Goal: Task Accomplishment & Management: Manage account settings

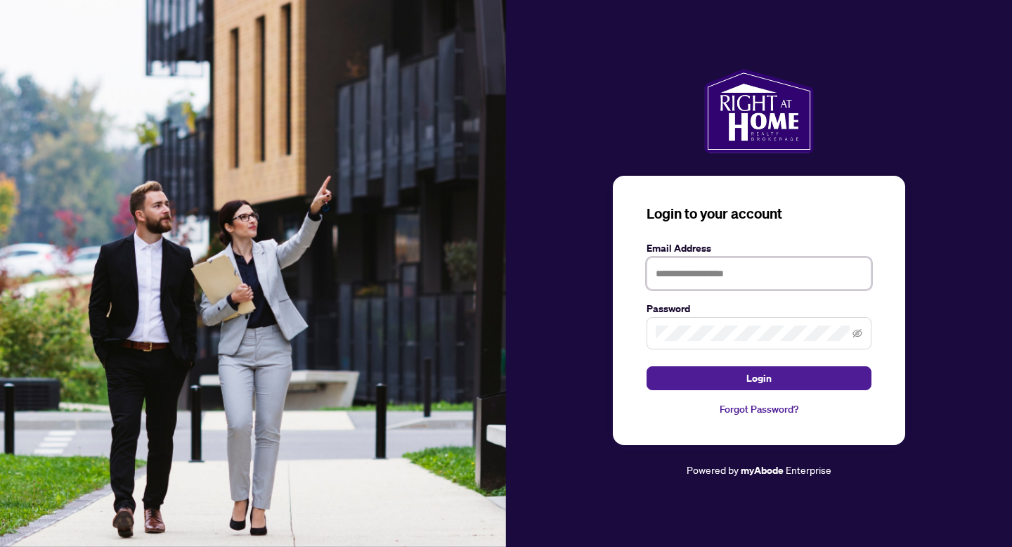
click at [690, 278] on input "text" at bounding box center [759, 273] width 225 height 32
type input "**********"
click at [647, 366] on button "Login" at bounding box center [759, 378] width 225 height 24
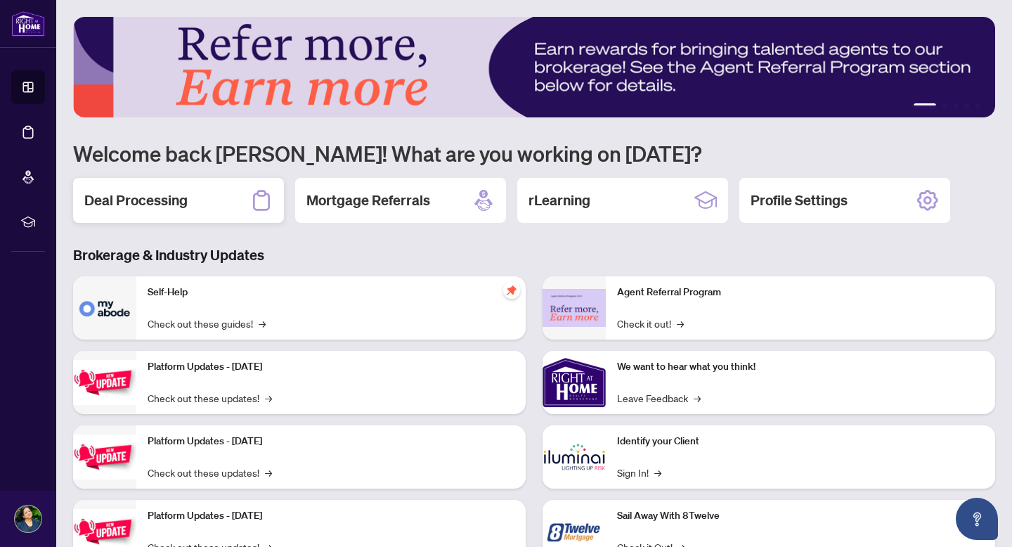
click at [195, 205] on div "Deal Processing" at bounding box center [178, 200] width 211 height 45
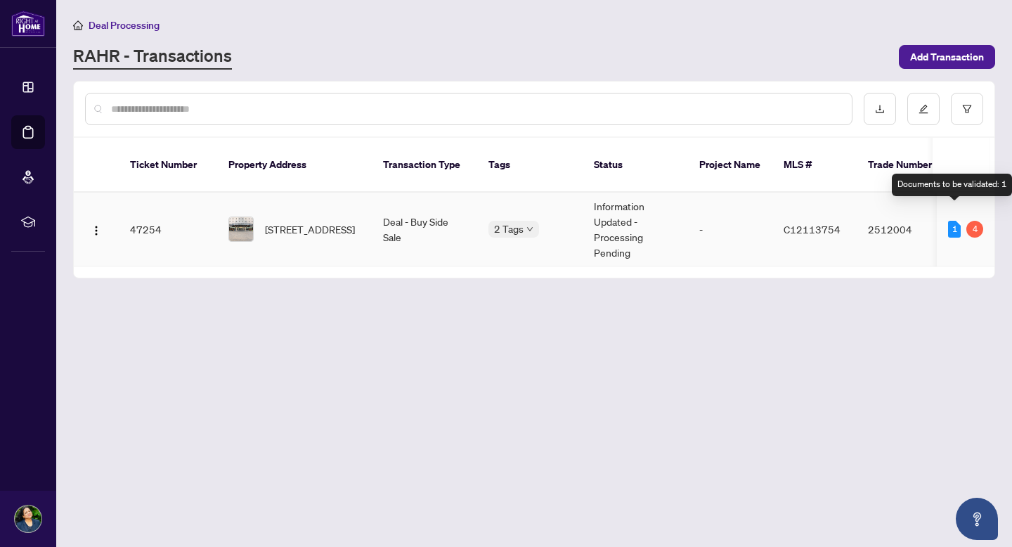
click at [955, 221] on div "1" at bounding box center [954, 229] width 13 height 17
click at [245, 217] on img at bounding box center [241, 229] width 24 height 24
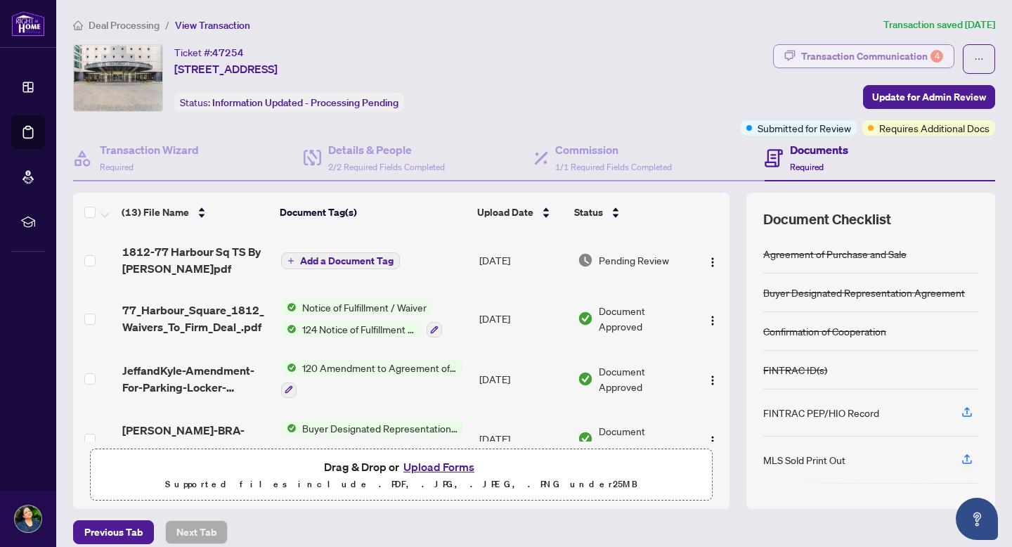
click at [919, 58] on div "Transaction Communication 4" at bounding box center [872, 56] width 142 height 22
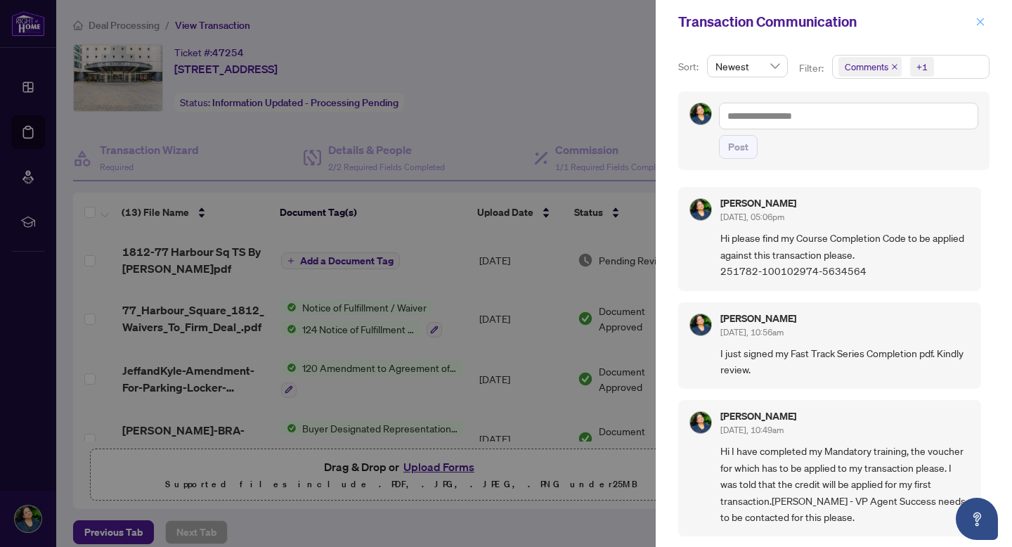
click at [983, 26] on icon "close" at bounding box center [981, 22] width 10 height 10
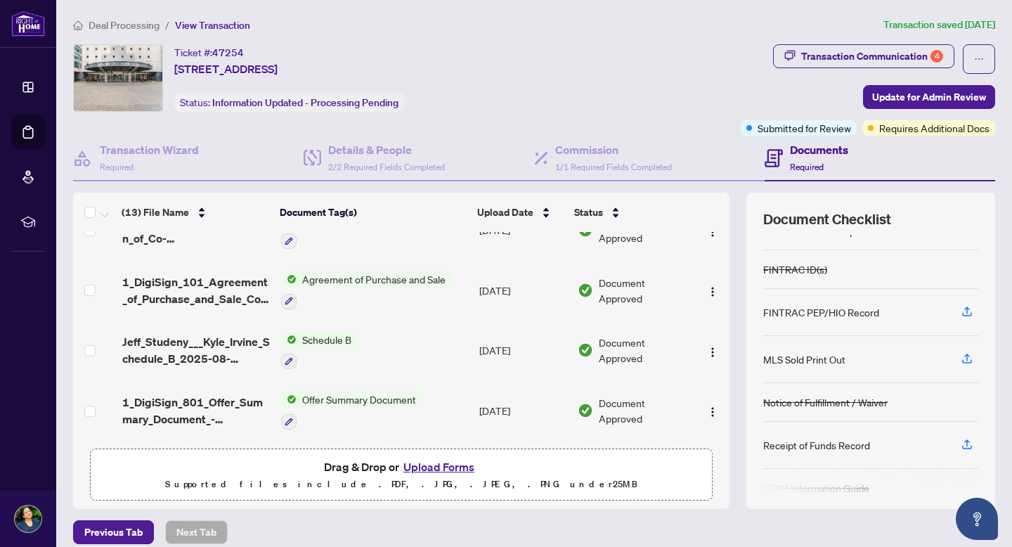
scroll to position [121, 0]
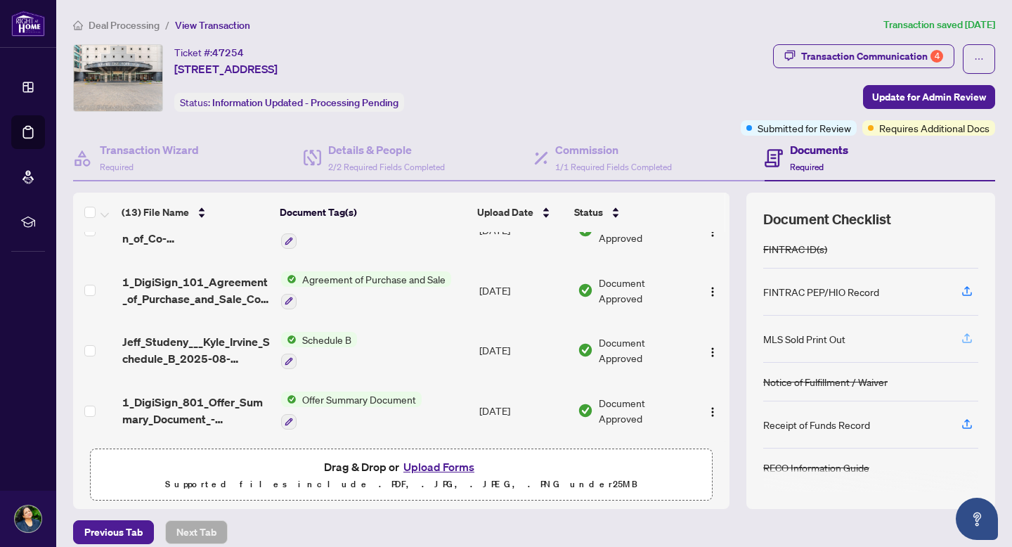
click at [971, 340] on icon "button" at bounding box center [967, 338] width 13 height 13
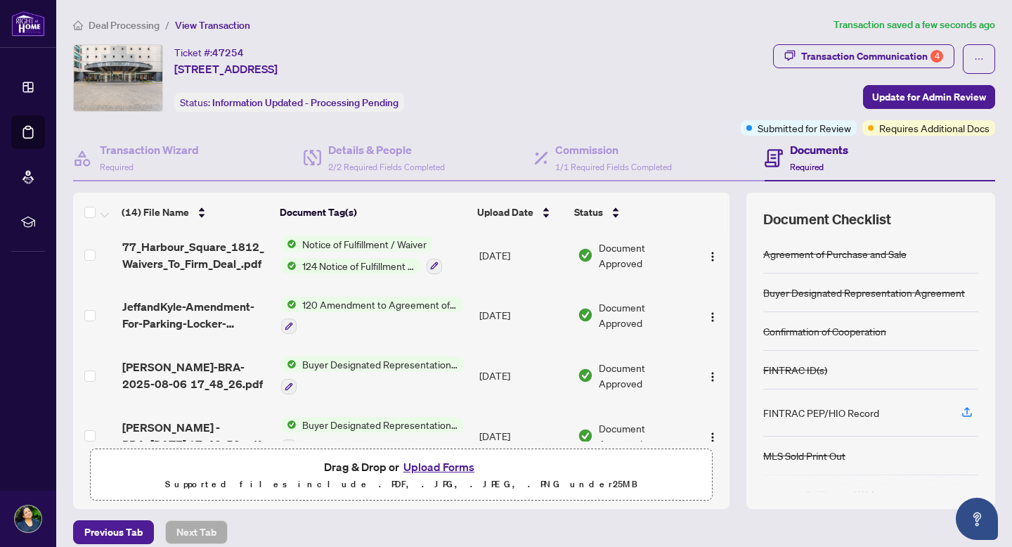
scroll to position [0, 0]
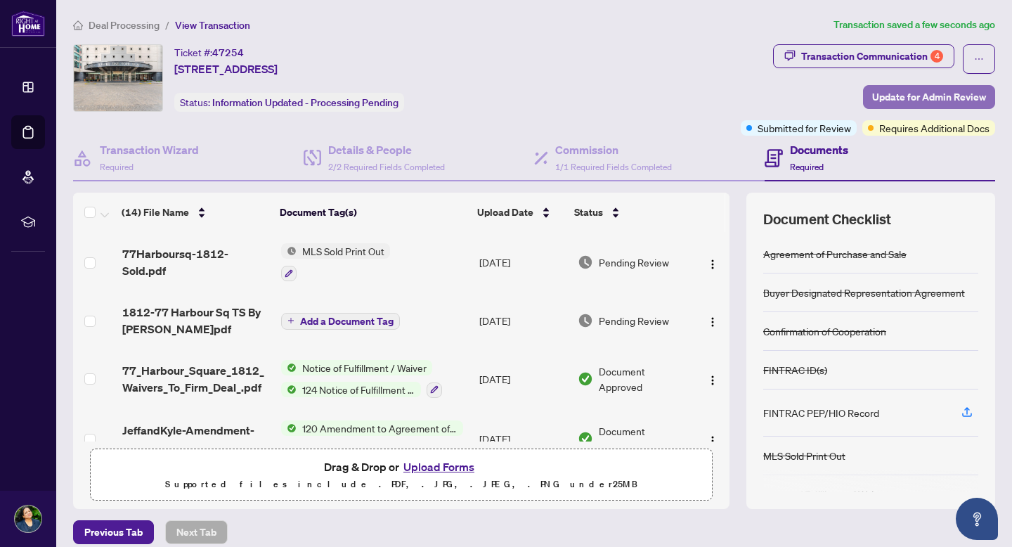
click at [931, 91] on span "Update for Admin Review" at bounding box center [929, 97] width 114 height 22
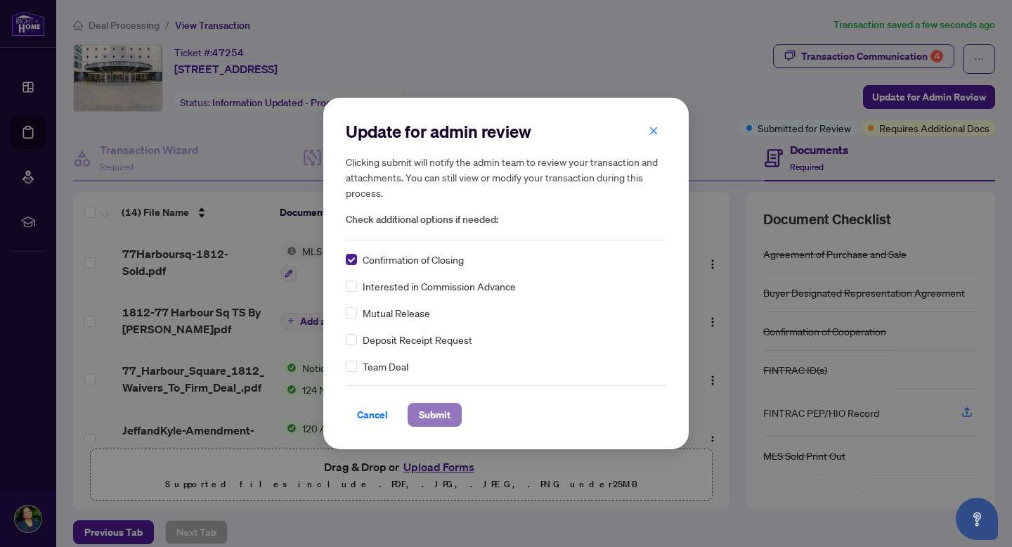
click at [434, 418] on span "Submit" at bounding box center [435, 414] width 32 height 22
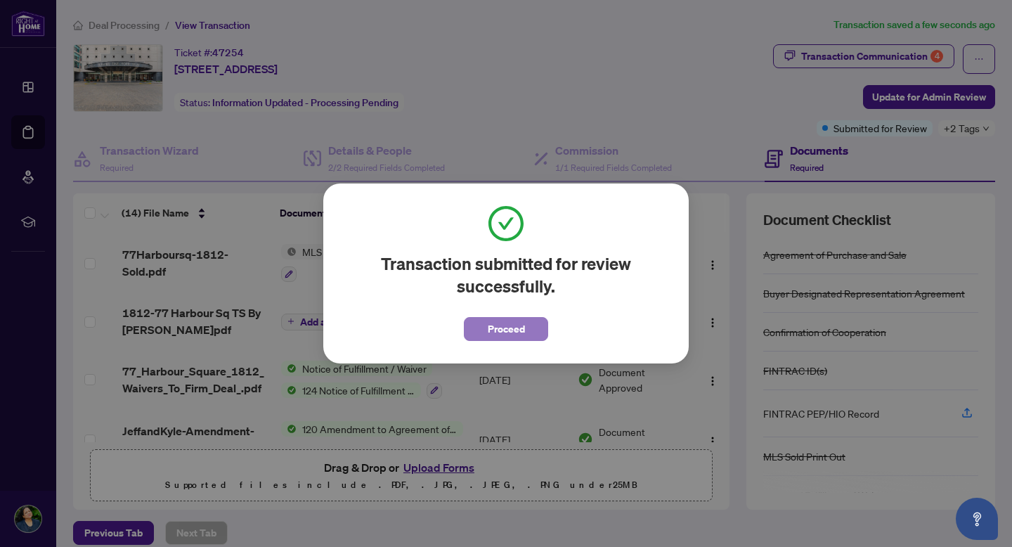
click at [525, 326] on button "Proceed" at bounding box center [506, 329] width 84 height 24
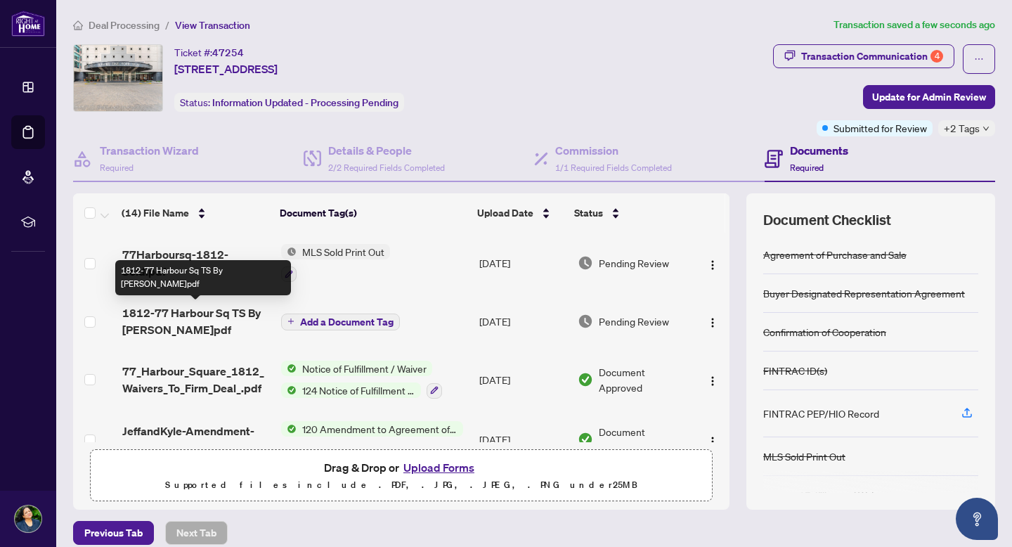
click at [167, 318] on span "1812-77 Harbour Sq TS By [PERSON_NAME]pdf" at bounding box center [196, 321] width 148 height 34
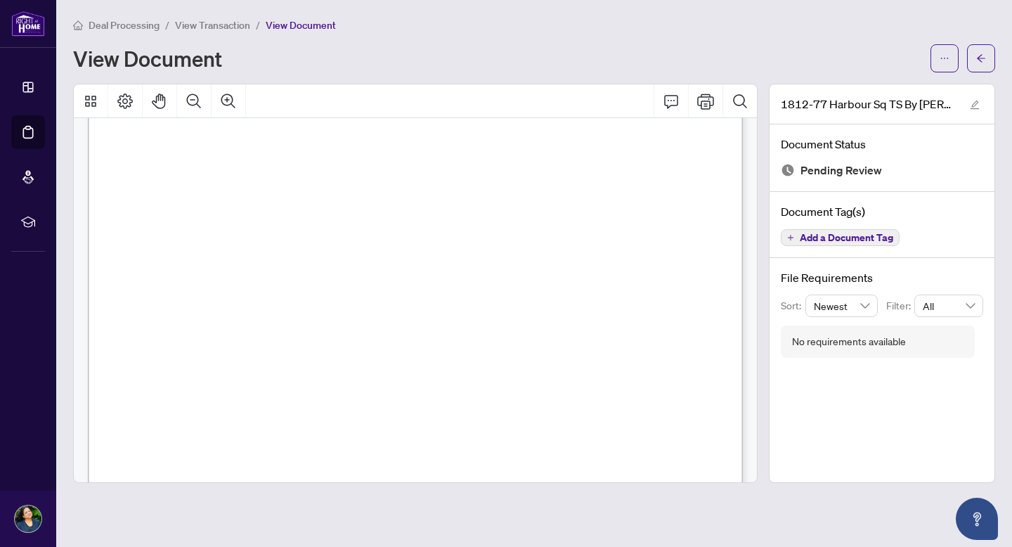
scroll to position [202, 0]
click at [983, 58] on icon "arrow-left" at bounding box center [981, 58] width 8 height 8
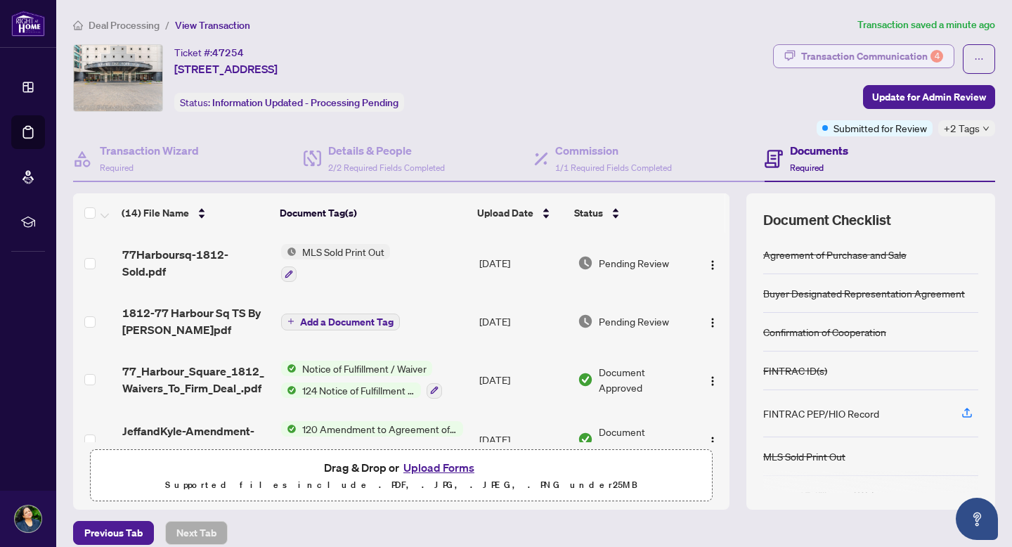
click at [875, 56] on div "Transaction Communication 4" at bounding box center [872, 56] width 142 height 22
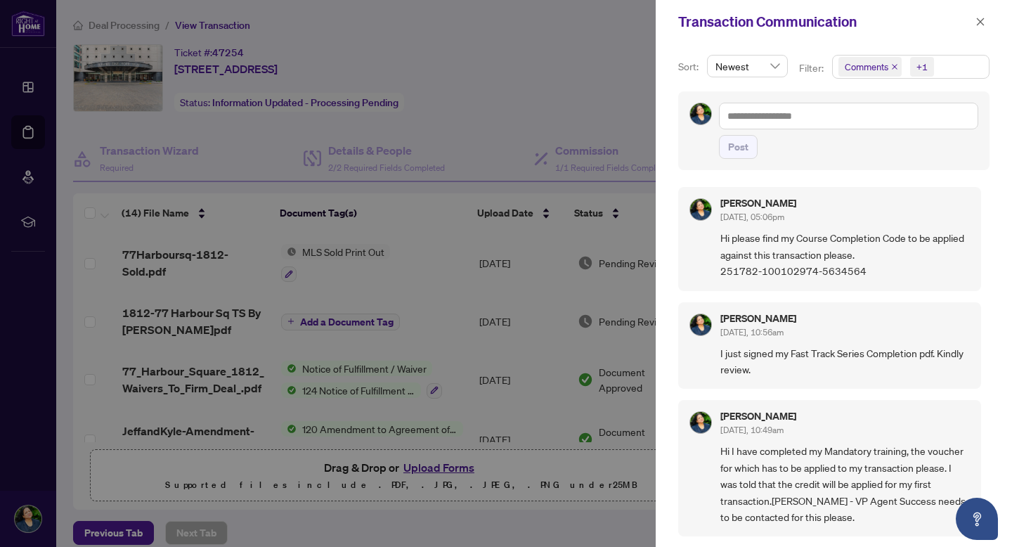
click at [522, 61] on div at bounding box center [506, 273] width 1012 height 547
click at [986, 24] on button "button" at bounding box center [980, 21] width 18 height 17
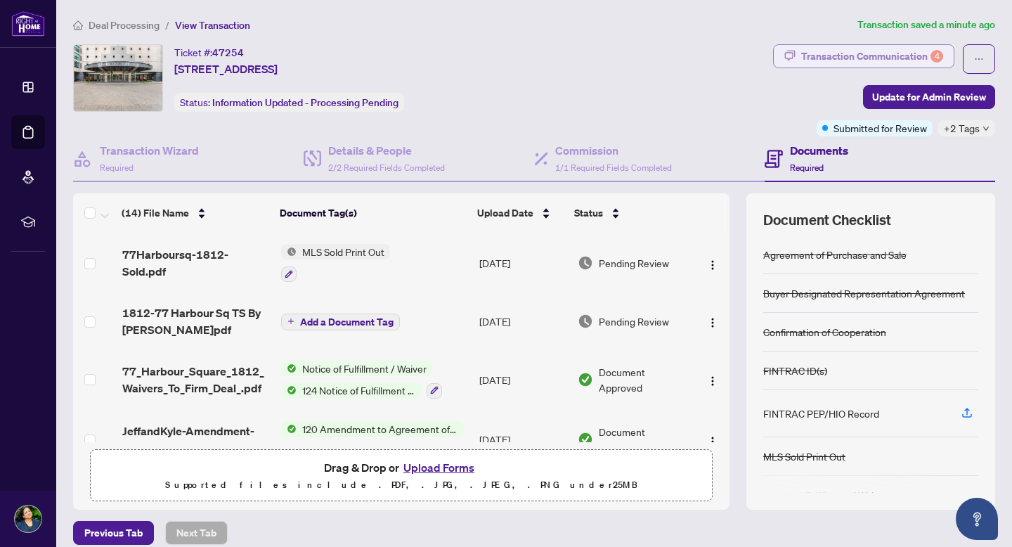
click at [830, 59] on div "Transaction Communication 4" at bounding box center [872, 56] width 142 height 22
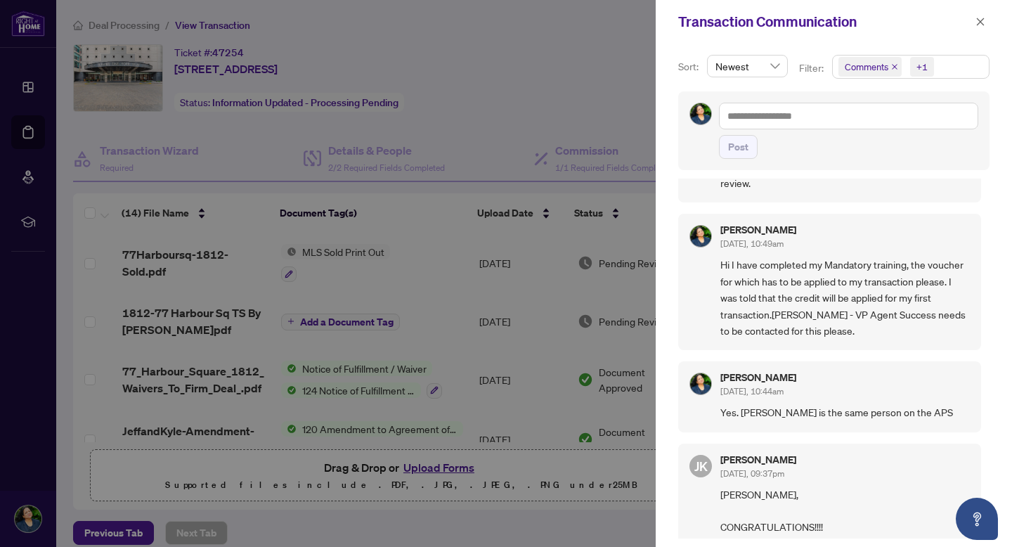
scroll to position [181, 0]
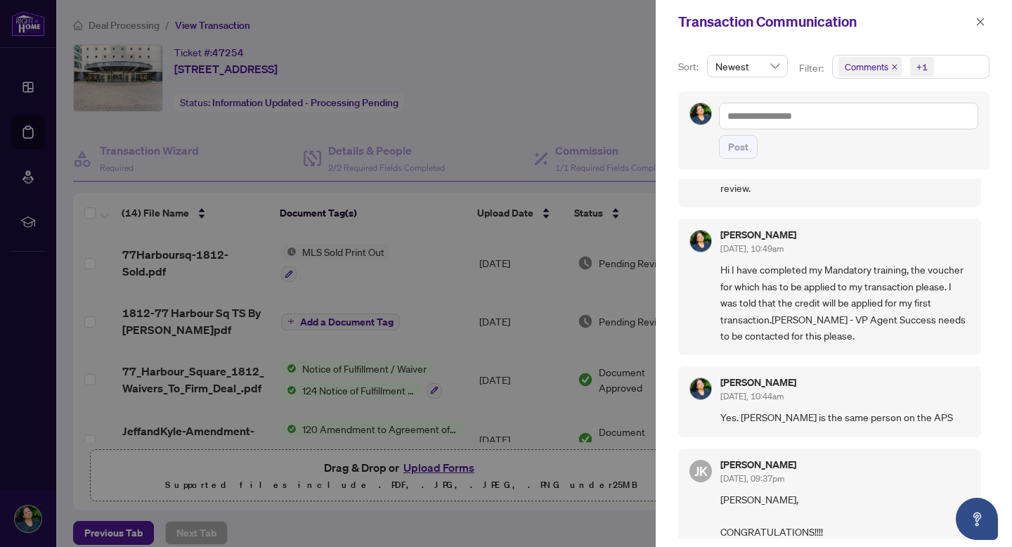
click at [938, 314] on span "Hi I have completed my Mandatory training, the voucher for which has to be appl…" at bounding box center [846, 302] width 250 height 82
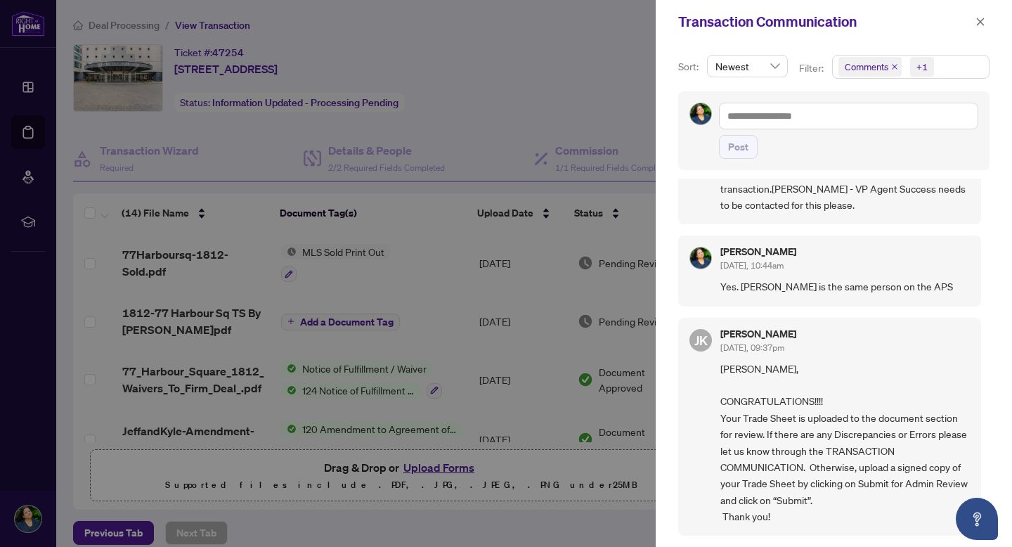
scroll to position [0, 0]
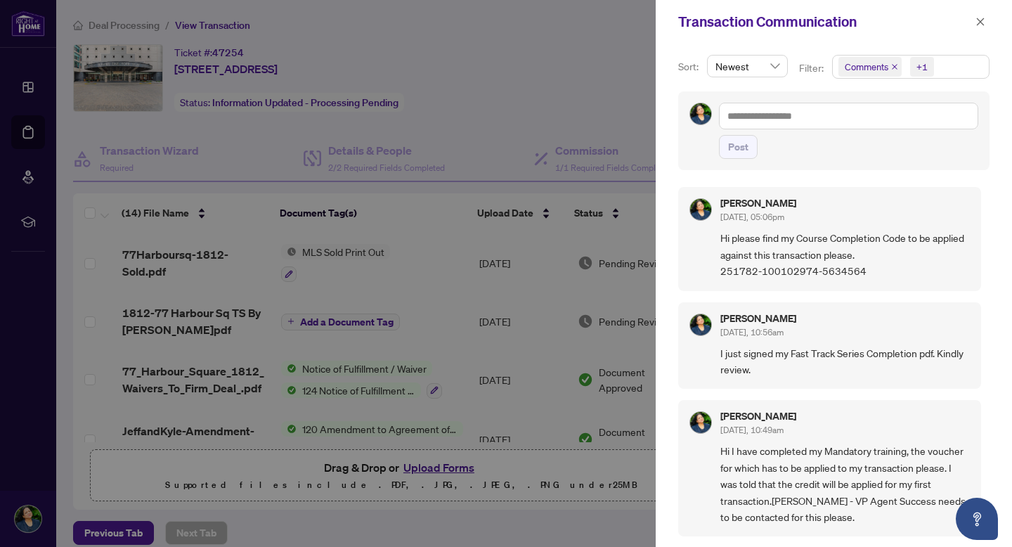
click at [578, 54] on div at bounding box center [506, 273] width 1012 height 547
click at [983, 21] on icon "close" at bounding box center [981, 22] width 10 height 10
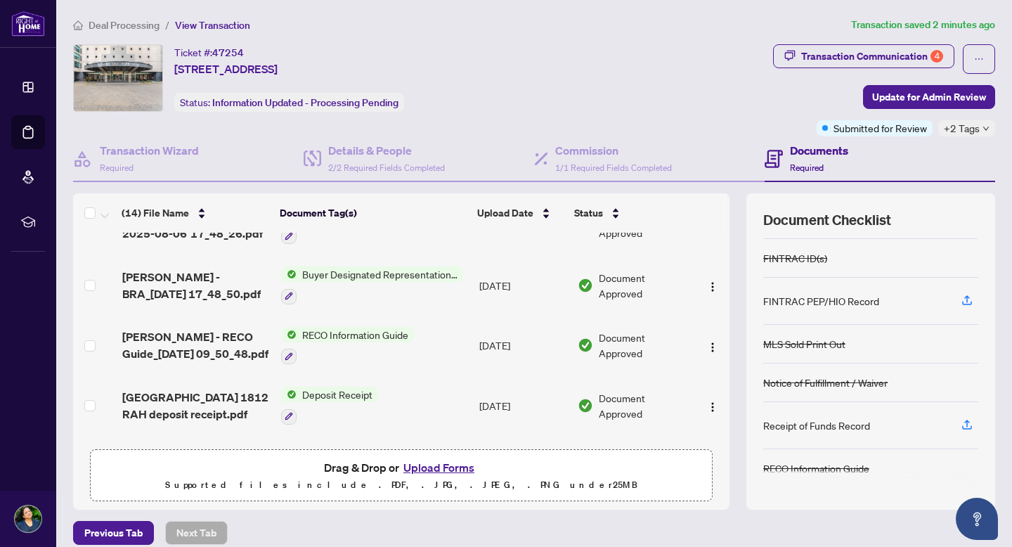
scroll to position [397, 0]
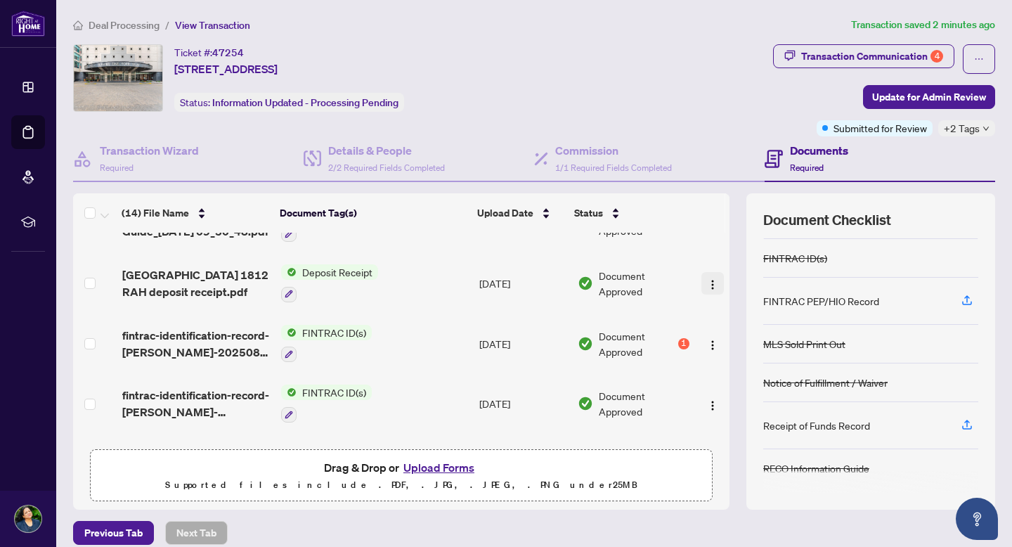
click at [711, 285] on img "button" at bounding box center [712, 284] width 11 height 11
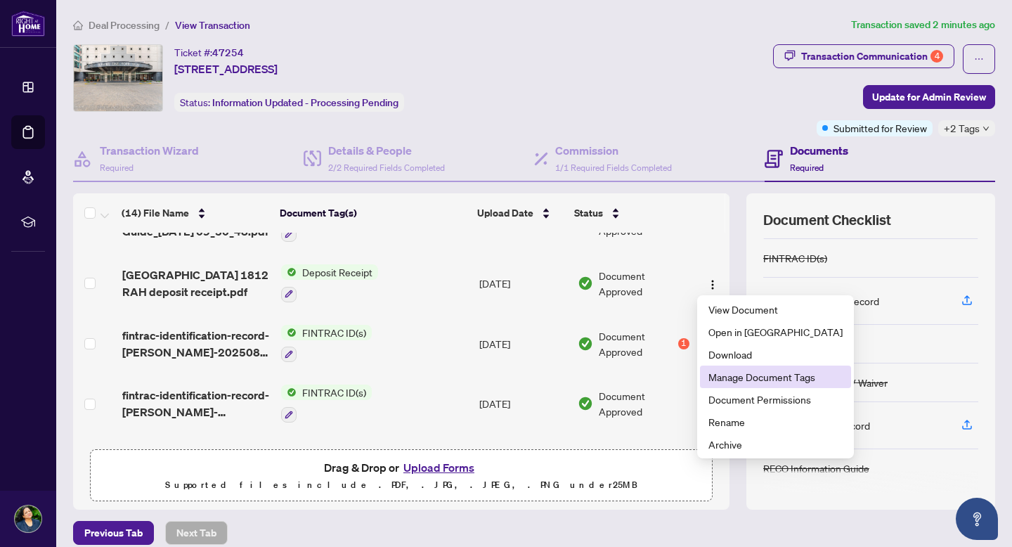
click at [765, 376] on span "Manage Document Tags" at bounding box center [776, 376] width 134 height 15
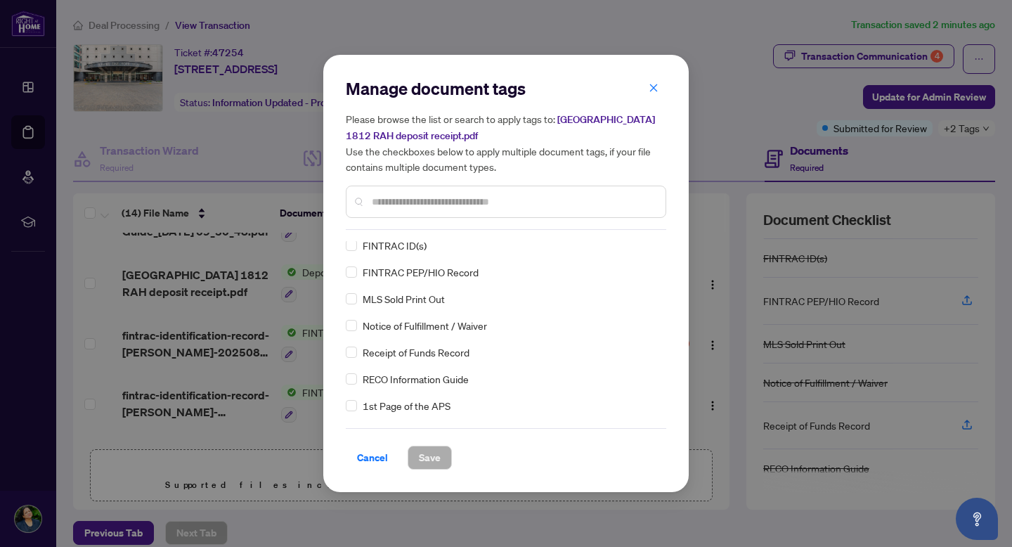
scroll to position [111, 0]
click at [443, 353] on span "Receipt of Funds Record" at bounding box center [416, 351] width 107 height 15
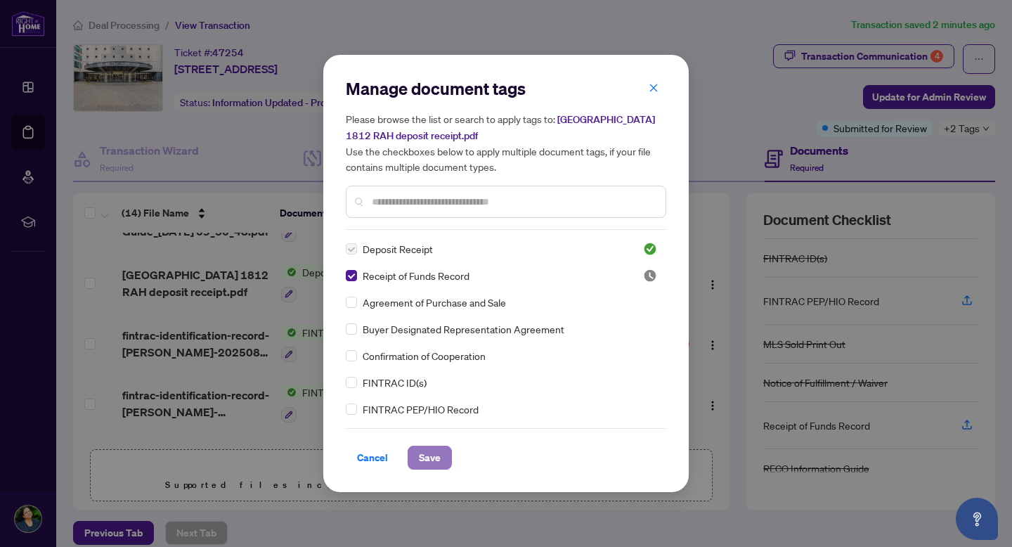
click at [433, 459] on span "Save" at bounding box center [430, 457] width 22 height 22
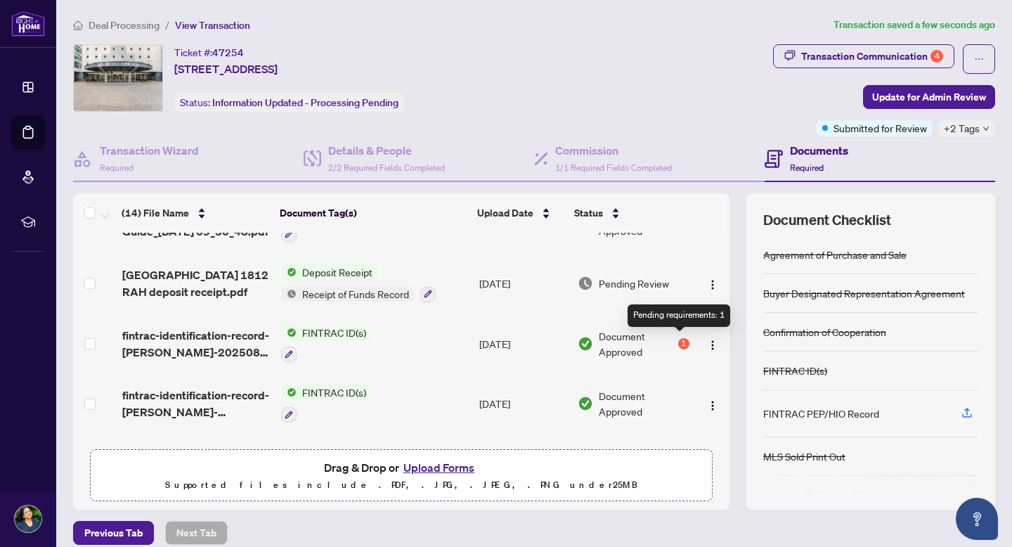
click at [682, 340] on div "1" at bounding box center [683, 343] width 11 height 11
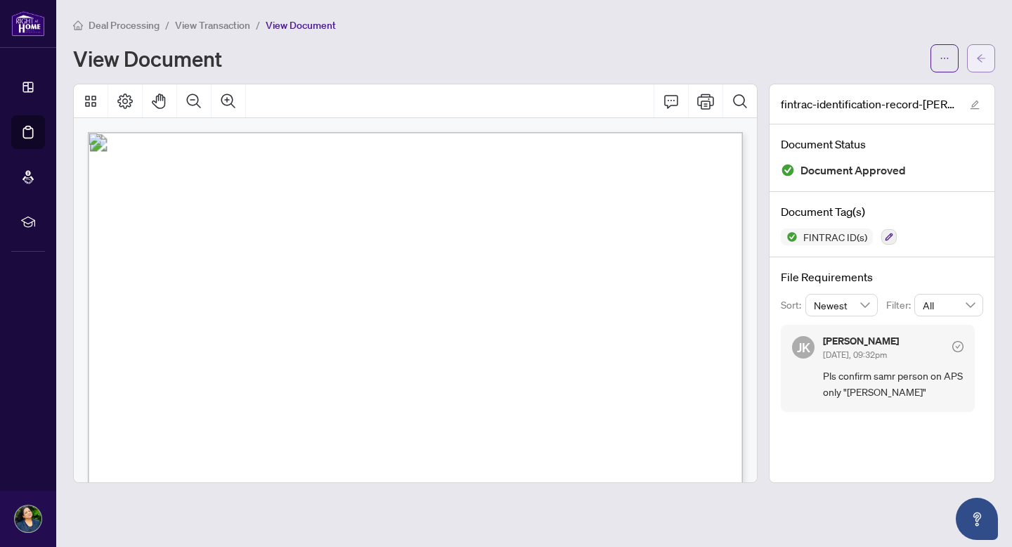
click at [979, 58] on icon "arrow-left" at bounding box center [981, 58] width 10 height 10
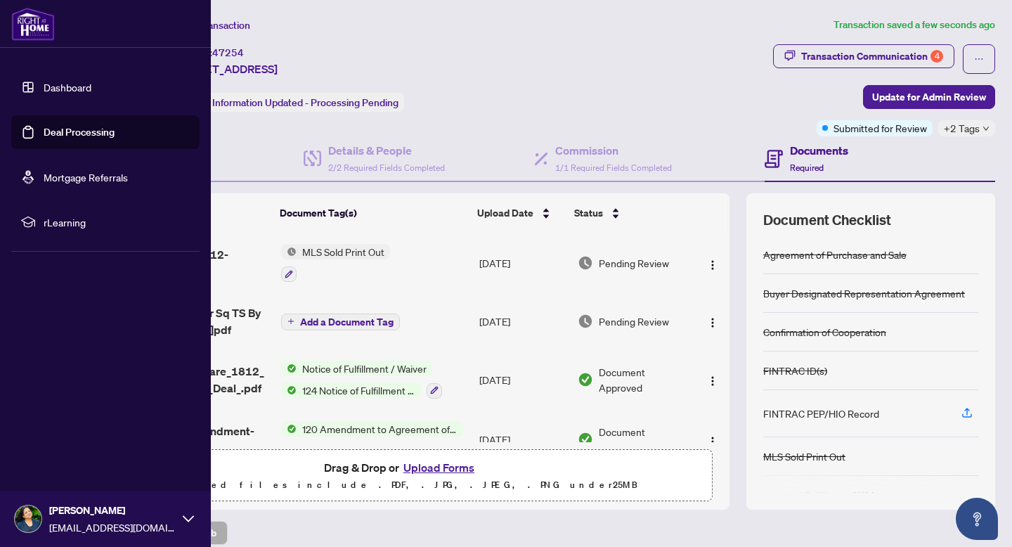
click at [63, 89] on link "Dashboard" at bounding box center [68, 87] width 48 height 13
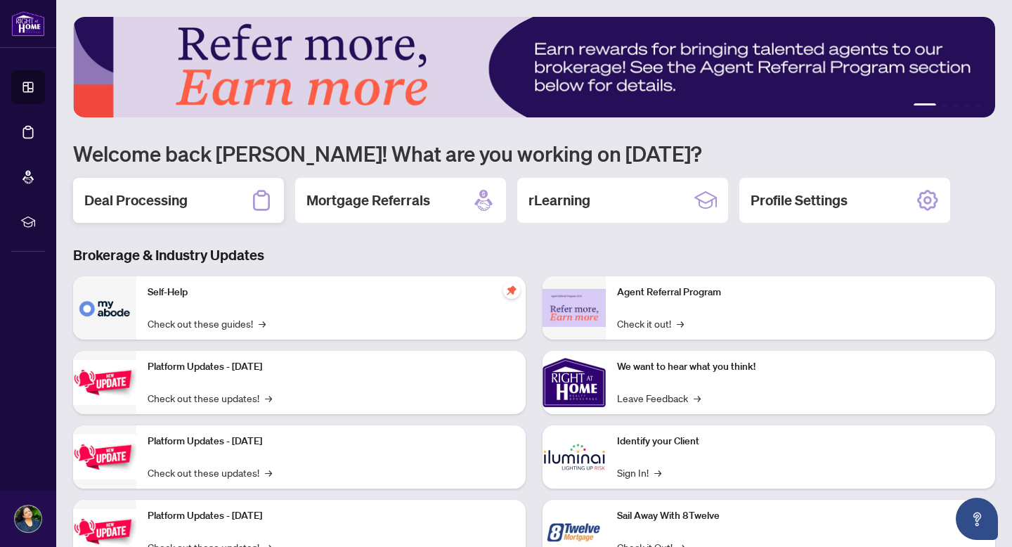
click at [165, 202] on h2 "Deal Processing" at bounding box center [135, 200] width 103 height 20
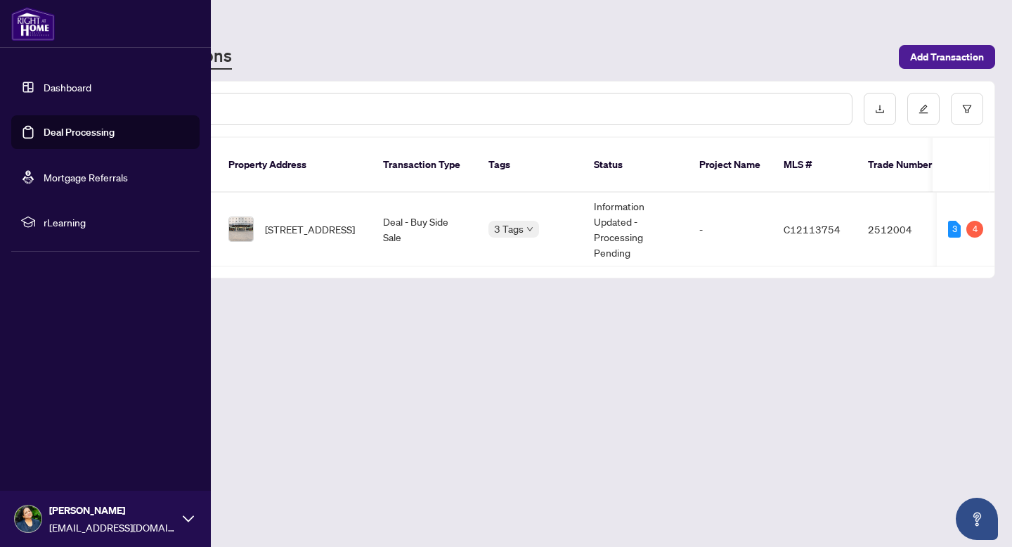
click at [188, 515] on icon at bounding box center [188, 518] width 11 height 11
click at [58, 436] on span "Logout" at bounding box center [57, 435] width 32 height 22
